Goal: Task Accomplishment & Management: Manage account settings

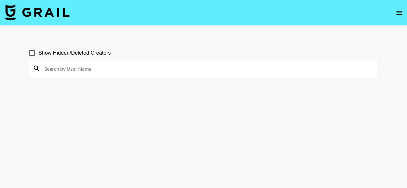
click at [78, 70] on input at bounding box center [208, 68] width 334 height 10
type input "kamy"
click at [159, 66] on input at bounding box center [208, 68] width 334 height 10
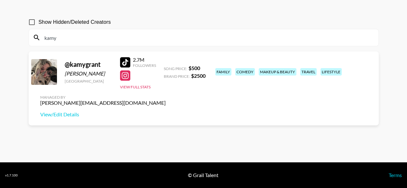
scroll to position [31, 0]
type input "kamy"
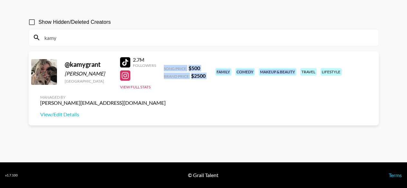
drag, startPoint x: 161, startPoint y: 67, endPoint x: 210, endPoint y: 75, distance: 49.0
click at [210, 75] on div "@ kamygrant Kamryn Rain Grant United States 2.7M Followers View Full Stats Song…" at bounding box center [204, 88] width 350 height 74
click at [206, 51] on div "@ kamygrant Kamryn Rain Grant United States 2.7M Followers View Full Stats Song…" at bounding box center [204, 88] width 350 height 74
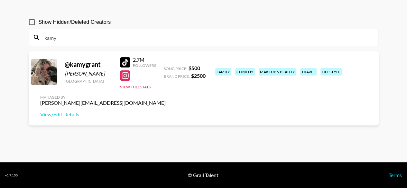
click at [102, 41] on input "kamy" at bounding box center [208, 37] width 334 height 10
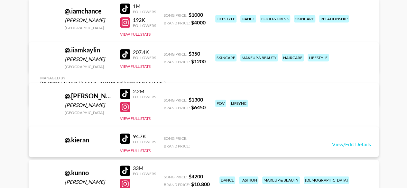
scroll to position [1382, 0]
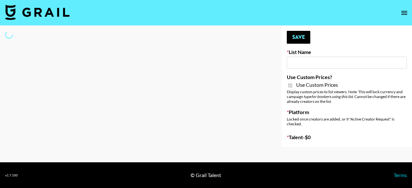
type input "Jinx Fall Campaign"
checkbox input "true"
select select "Brand"
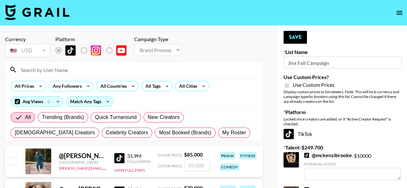
click at [297, 147] on label "Talent - $ 249.700" at bounding box center [342, 147] width 118 height 6
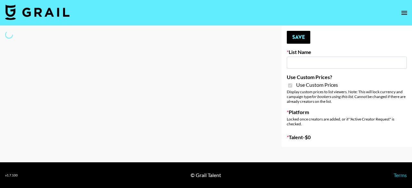
type input "Jinx Fall Campaign"
checkbox input "true"
select select "Brand"
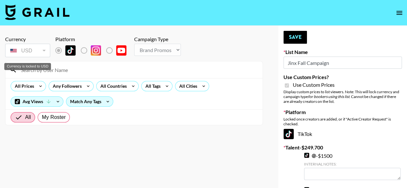
click at [42, 50] on div "USD" at bounding box center [27, 50] width 42 height 11
click at [39, 88] on icon at bounding box center [40, 86] width 10 height 10
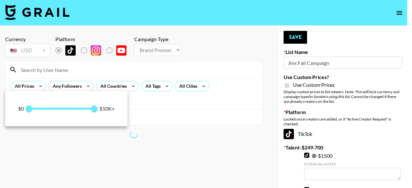
click at [39, 88] on div at bounding box center [206, 94] width 412 height 188
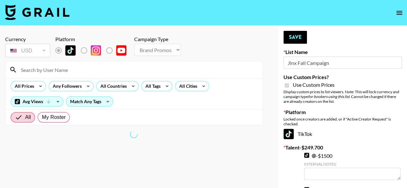
click at [115, 71] on input at bounding box center [138, 70] width 242 height 10
click at [59, 71] on input at bounding box center [138, 70] width 242 height 10
click at [37, 67] on input at bounding box center [138, 70] width 242 height 10
click at [31, 69] on input at bounding box center [138, 70] width 242 height 10
click at [31, 70] on input at bounding box center [138, 70] width 242 height 10
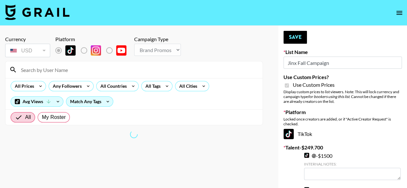
click at [31, 70] on input at bounding box center [138, 70] width 242 height 10
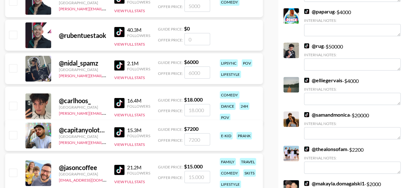
scroll to position [965, 0]
